Goal: Find specific page/section: Find specific page/section

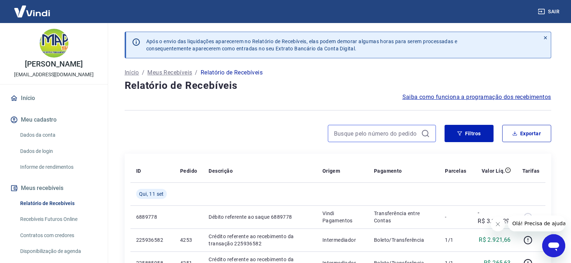
click at [381, 132] on input at bounding box center [376, 133] width 84 height 11
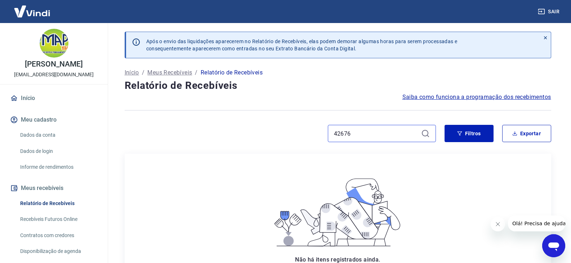
type input "4267"
click at [426, 133] on icon at bounding box center [425, 133] width 9 height 9
click at [50, 223] on link "Recebíveis Futuros Online" at bounding box center [58, 219] width 82 height 15
